Goal: Task Accomplishment & Management: Use online tool/utility

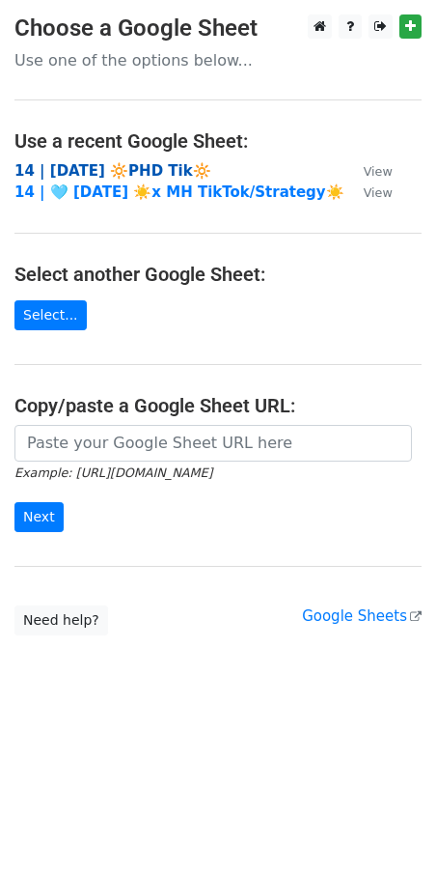
click at [137, 170] on strong "14 | [DATE] 🔆PHD Tik🔆" at bounding box center [112, 170] width 197 height 17
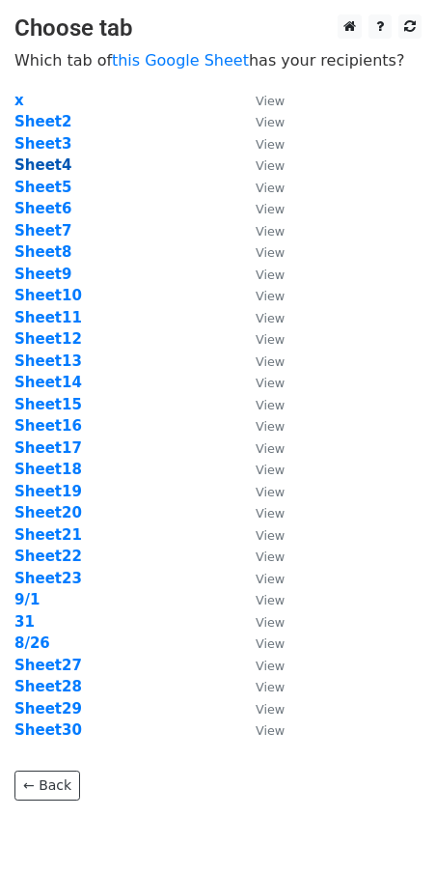
click at [39, 165] on strong "Sheet4" at bounding box center [42, 164] width 57 height 17
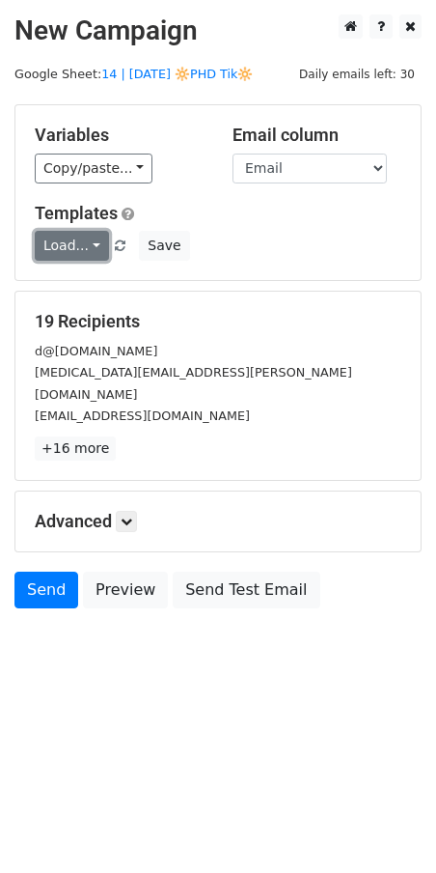
click at [76, 241] on link "Load..." at bounding box center [72, 246] width 74 height 30
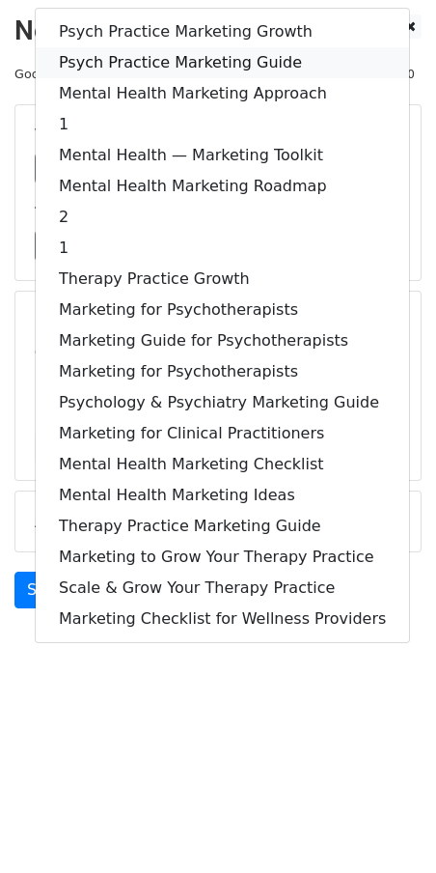
click at [180, 61] on link "Psych Practice Marketing Guide" at bounding box center [223, 62] width 374 height 31
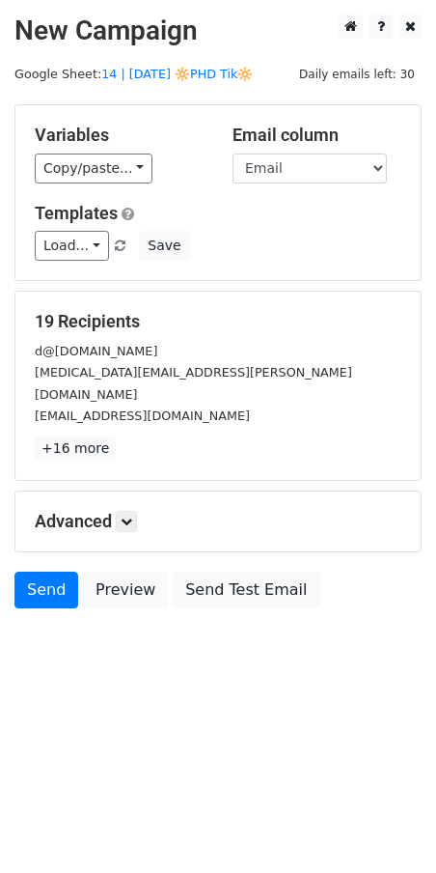
click at [112, 511] on h5 "Advanced" at bounding box center [218, 521] width 367 height 21
drag, startPoint x: 126, startPoint y: 502, endPoint x: 135, endPoint y: 512, distance: 13.0
click at [127, 516] on icon at bounding box center [127, 522] width 12 height 12
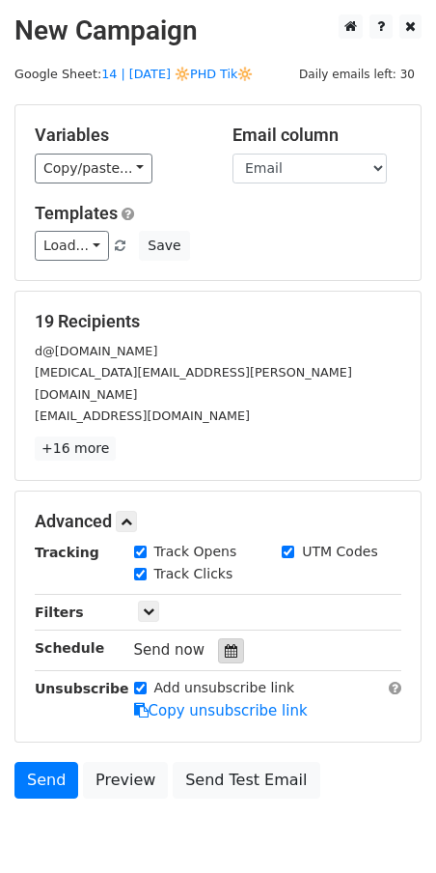
click at [225, 644] on icon at bounding box center [231, 651] width 13 height 14
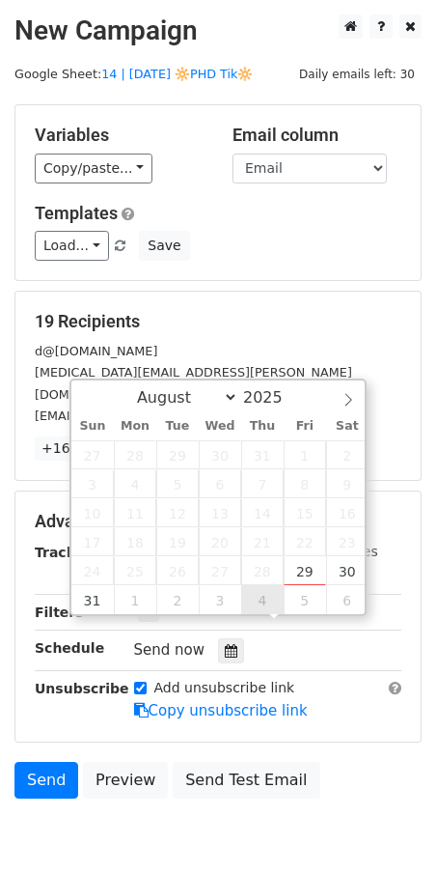
type input "2025-09-04 12:00"
select select "8"
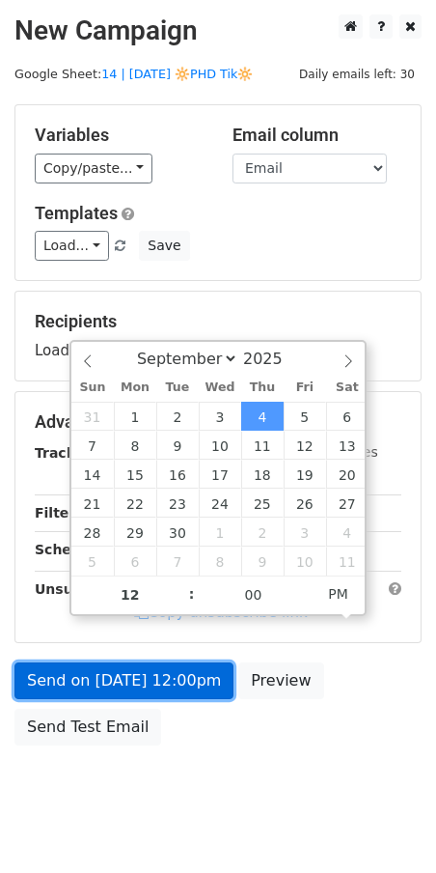
click at [186, 681] on link "Send on Sep 4 at 12:00pm" at bounding box center [123, 680] width 219 height 37
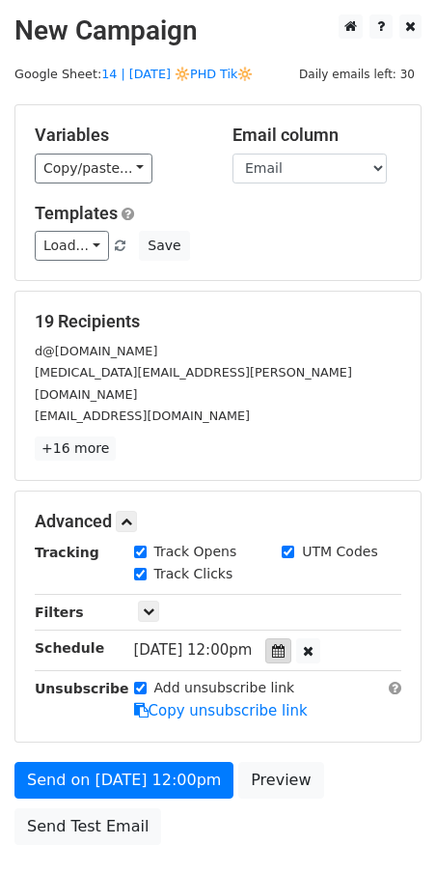
click at [292, 638] on div at bounding box center [279, 650] width 26 height 25
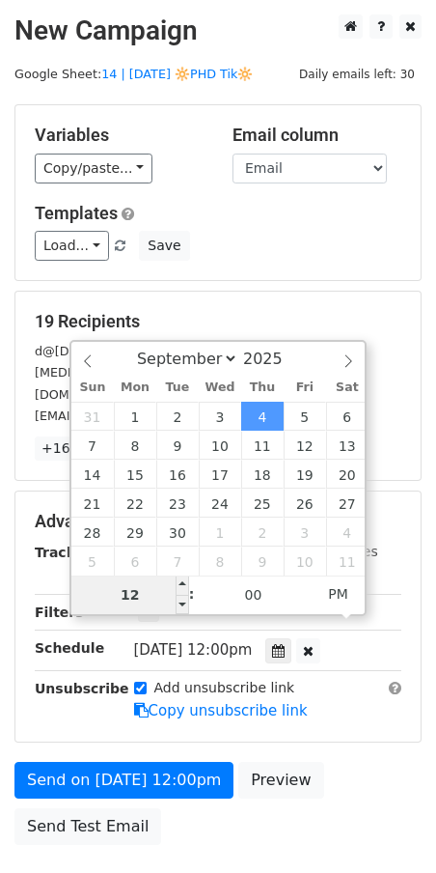
click at [148, 598] on input "12" at bounding box center [130, 595] width 118 height 39
type input "7"
type input "2025-09-04 07:00"
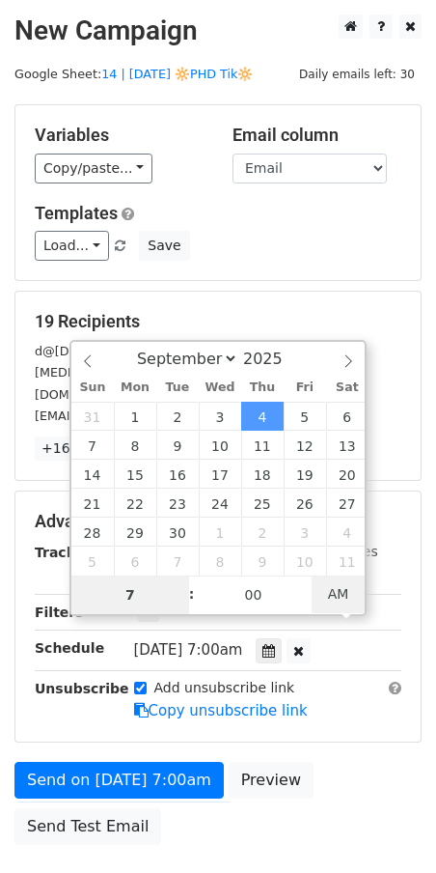
type input "07"
click at [333, 591] on span "AM" at bounding box center [338, 594] width 53 height 39
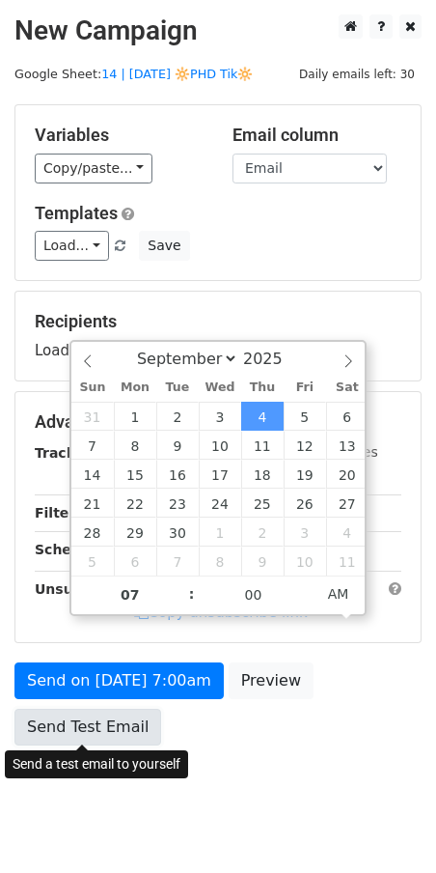
click at [76, 723] on link "Send Test Email" at bounding box center [87, 727] width 147 height 37
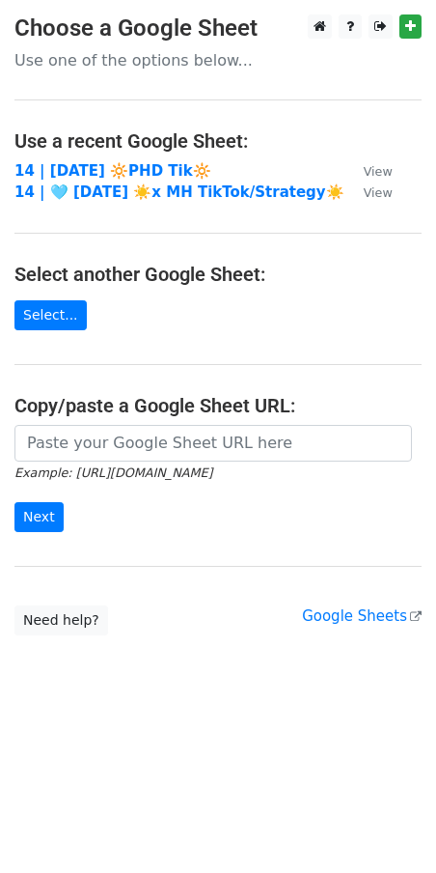
click at [244, 222] on main "Choose a Google Sheet Use one of the options below... Use a recent Google Sheet…" at bounding box center [218, 324] width 436 height 621
click at [129, 174] on strong "14 | [DATE] 🔆PHD Tik🔆" at bounding box center [112, 170] width 197 height 17
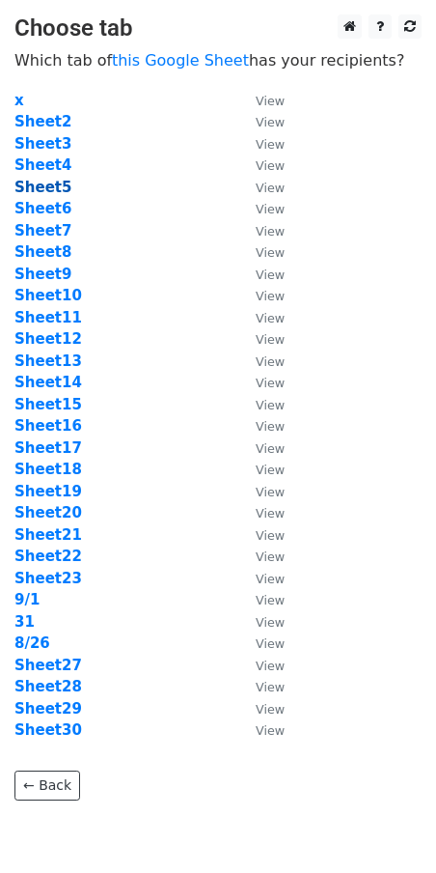
click at [50, 191] on strong "Sheet5" at bounding box center [42, 187] width 57 height 17
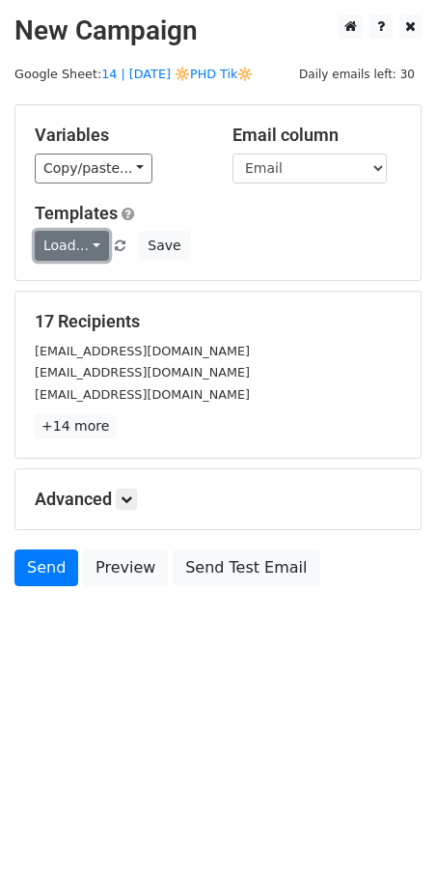
click at [78, 253] on link "Load..." at bounding box center [72, 246] width 74 height 30
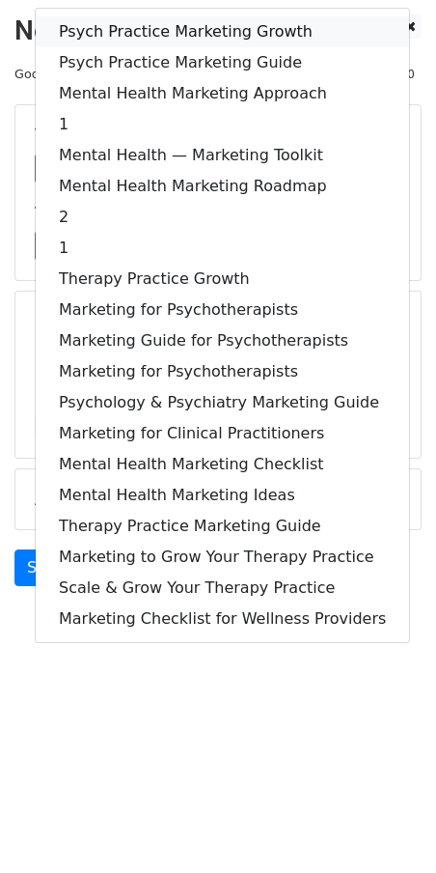
click at [147, 25] on link "Psych Practice Marketing Growth" at bounding box center [223, 31] width 374 height 31
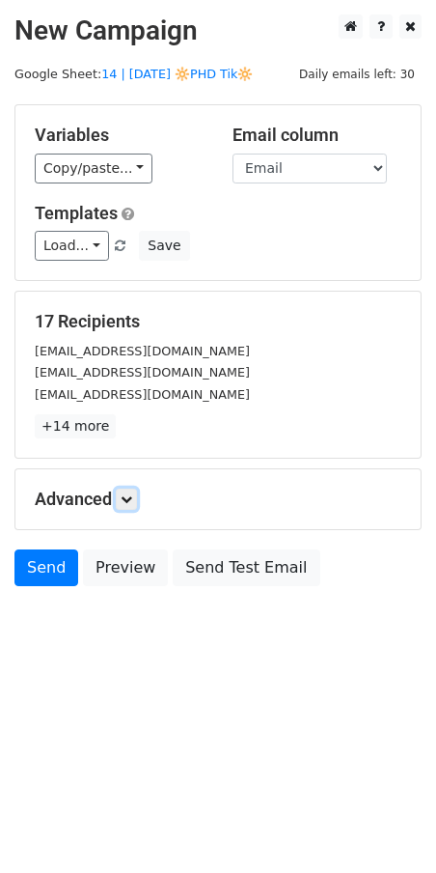
drag, startPoint x: 131, startPoint y: 492, endPoint x: 153, endPoint y: 506, distance: 25.7
click at [131, 492] on link at bounding box center [126, 499] width 21 height 21
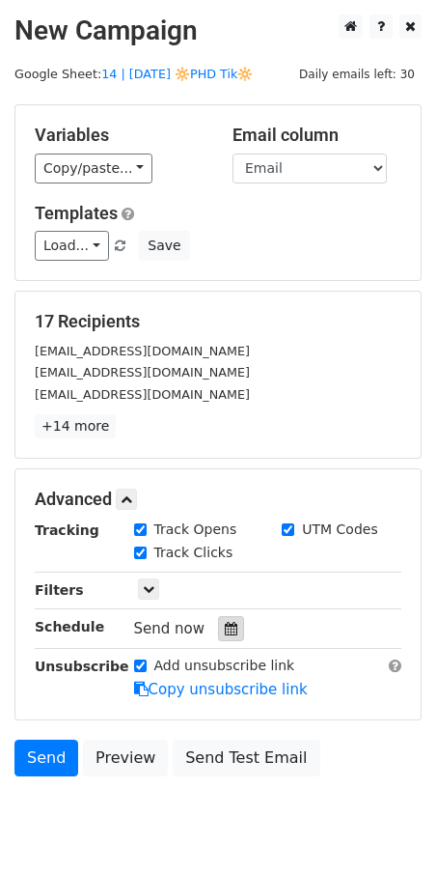
click at [230, 633] on div at bounding box center [231, 628] width 26 height 25
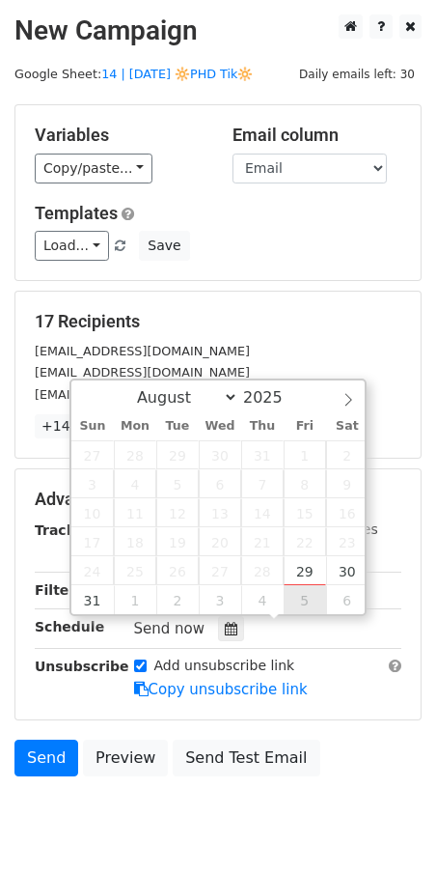
type input "[DATE] 12:00"
select select "8"
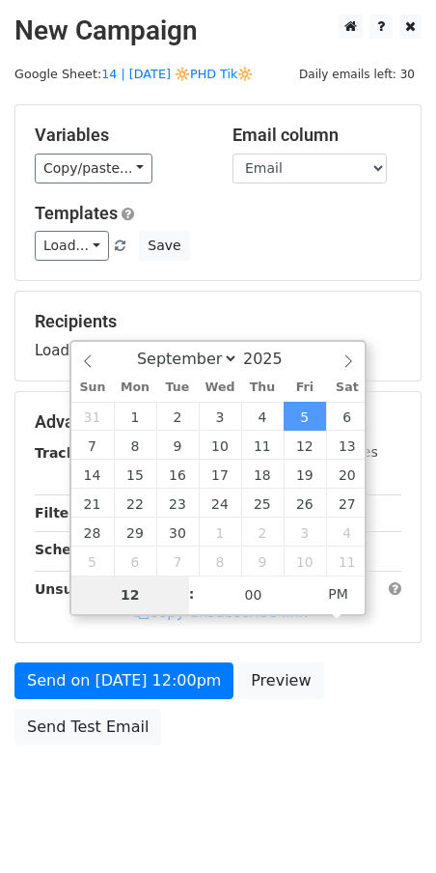
type input "7"
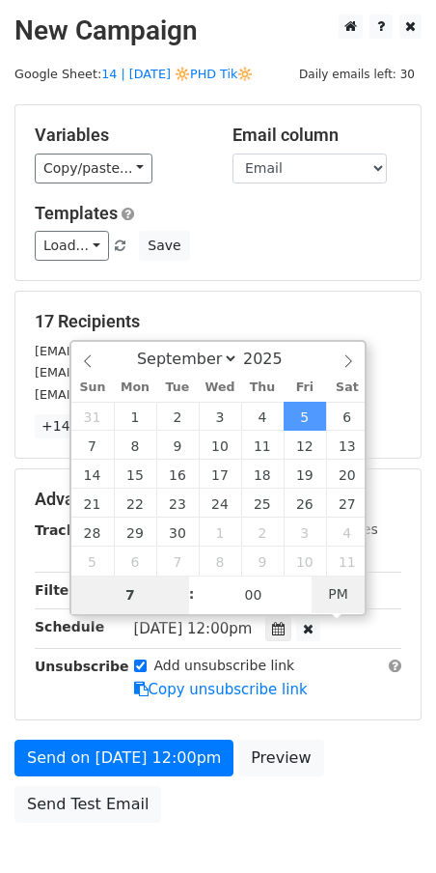
type input "[DATE] 07:00"
type input "07"
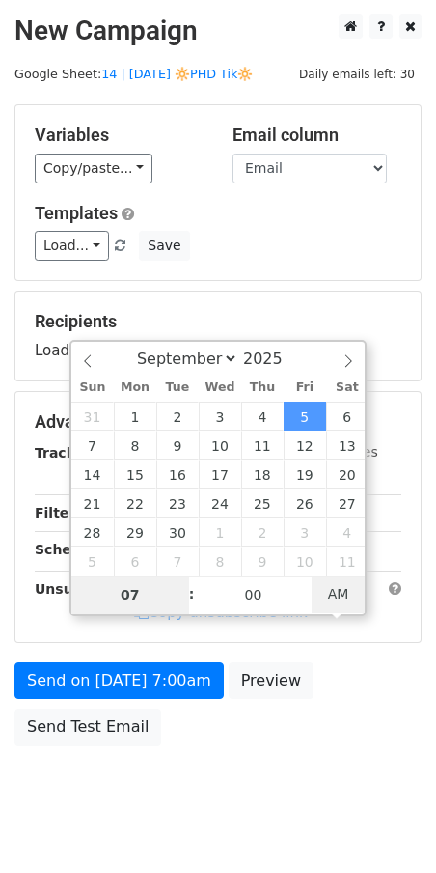
click at [327, 589] on span "AM" at bounding box center [338, 594] width 53 height 39
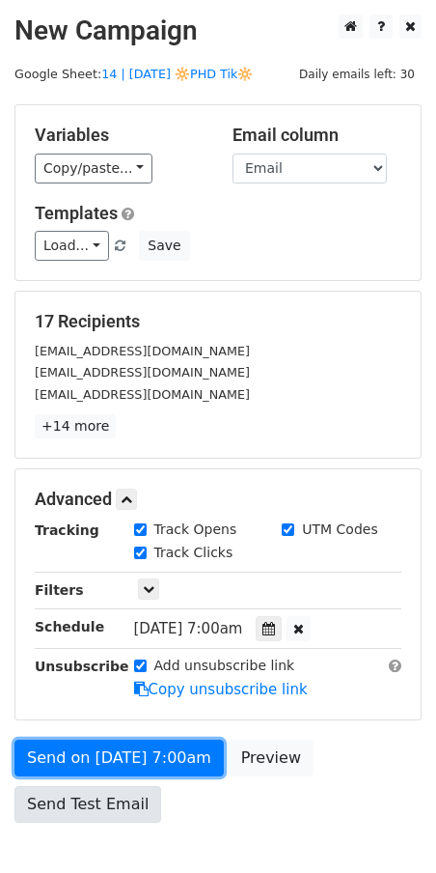
click at [78, 740] on link "Send on [DATE] 7:00am" at bounding box center [119, 758] width 210 height 37
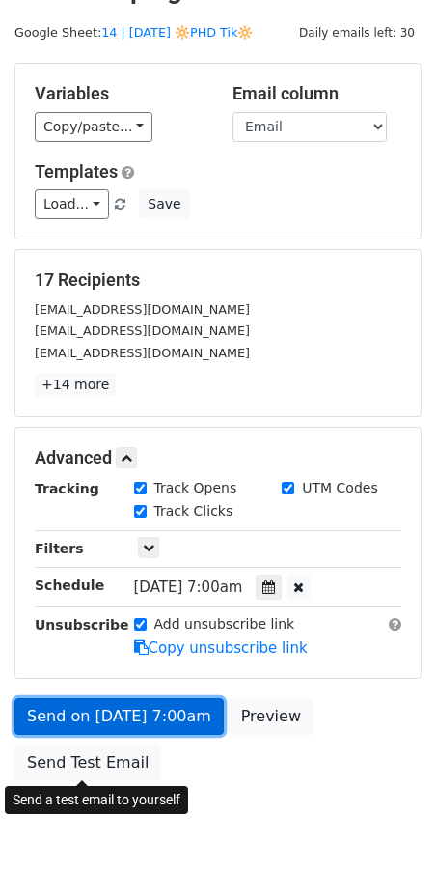
scroll to position [41, 0]
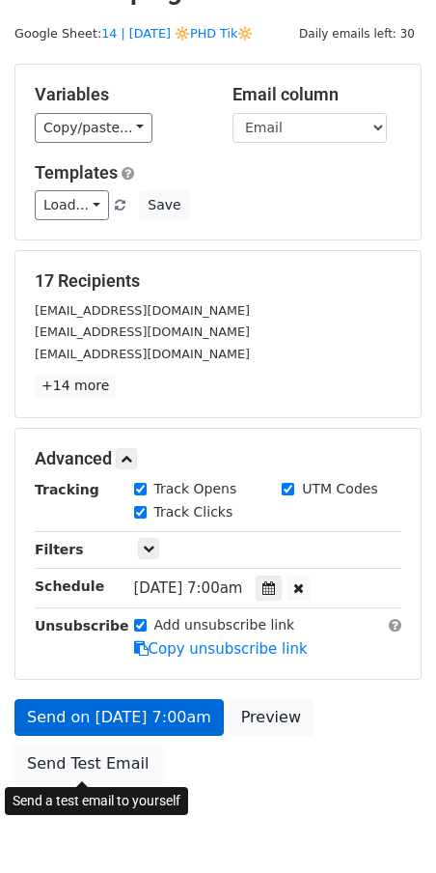
click at [93, 766] on link "Send Test Email" at bounding box center [87, 763] width 147 height 37
